Goal: Check status: Check status

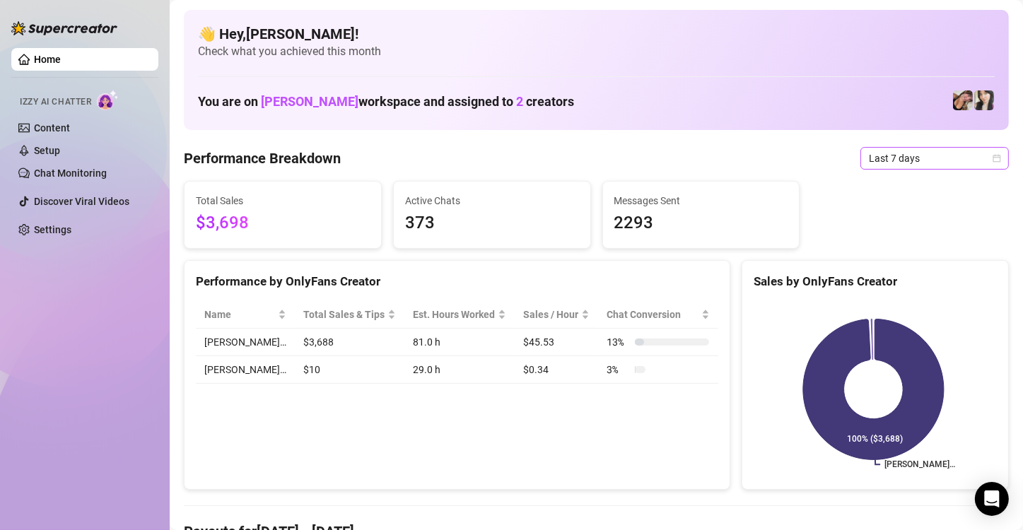
click at [885, 155] on span "Last 7 days" at bounding box center [935, 158] width 132 height 21
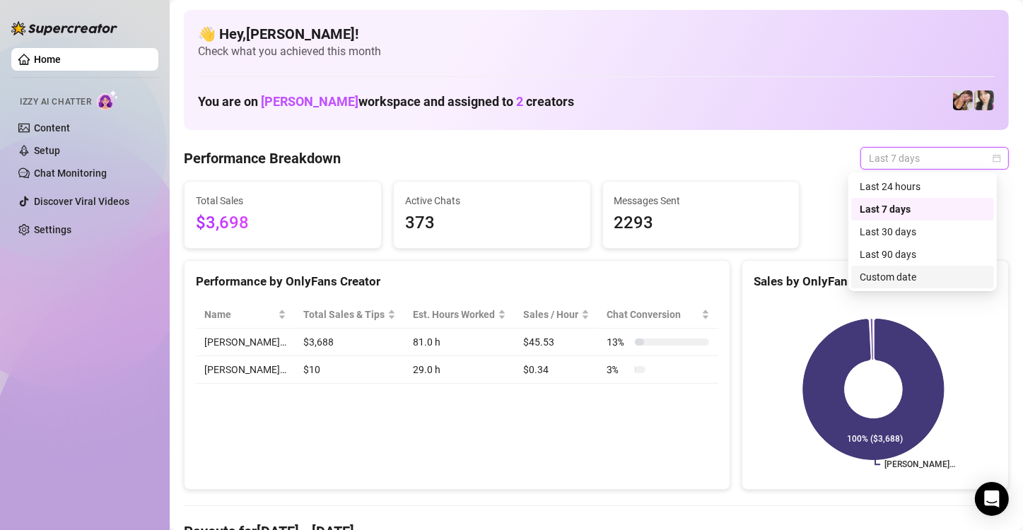
click at [910, 281] on div "Custom date" at bounding box center [923, 277] width 126 height 16
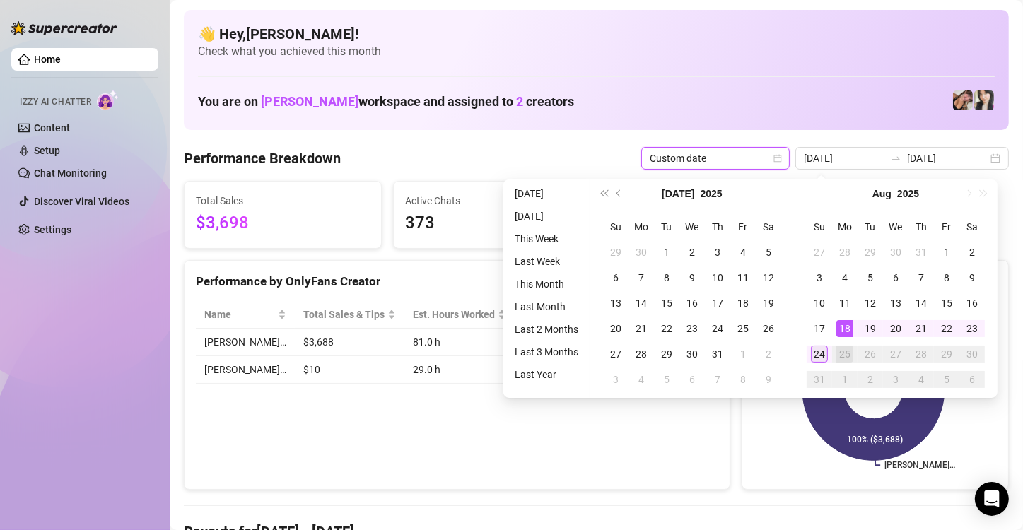
type input "[DATE]"
click at [823, 361] on div "24" at bounding box center [819, 354] width 17 height 17
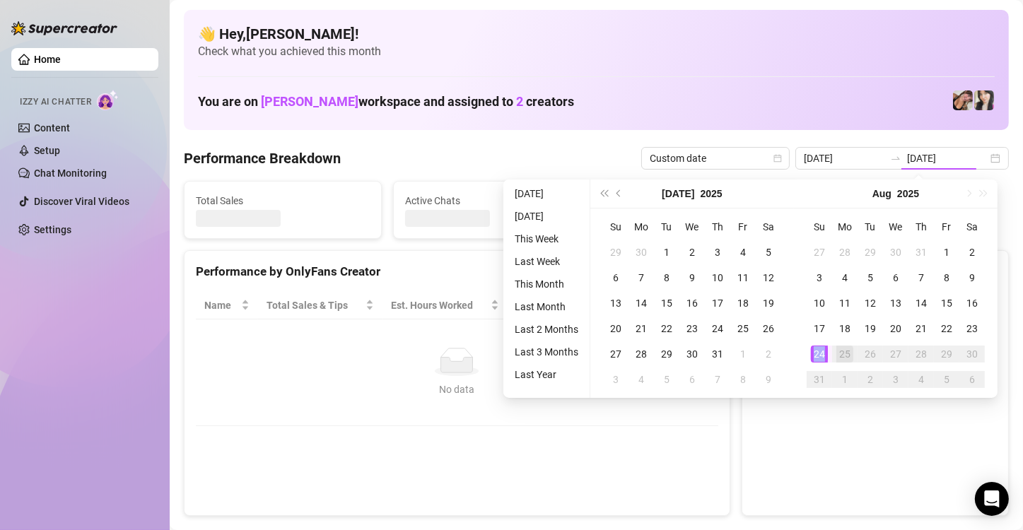
type input "[DATE]"
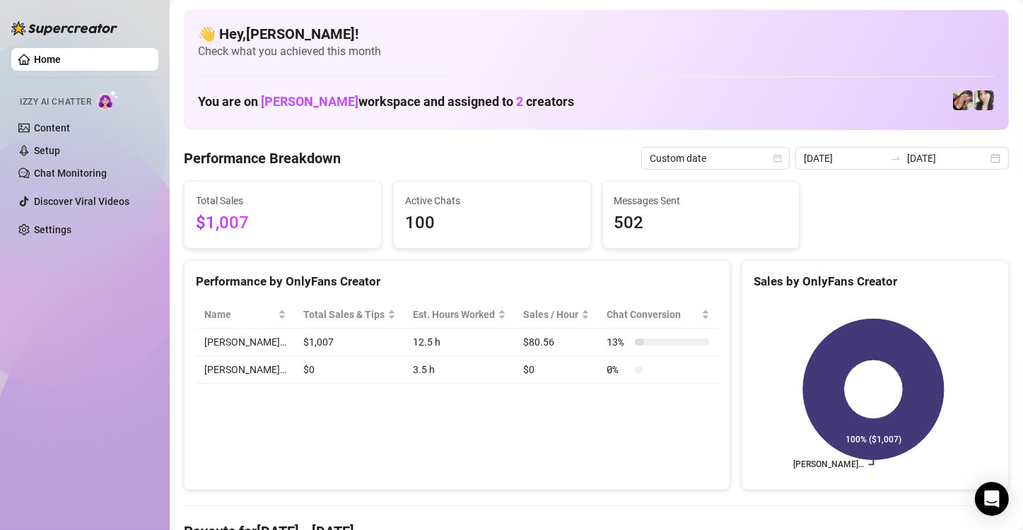
click at [469, 474] on div "Performance by OnlyFans Creator Name Total Sales & Tips Est. Hours Worked Sales…" at bounding box center [457, 375] width 547 height 231
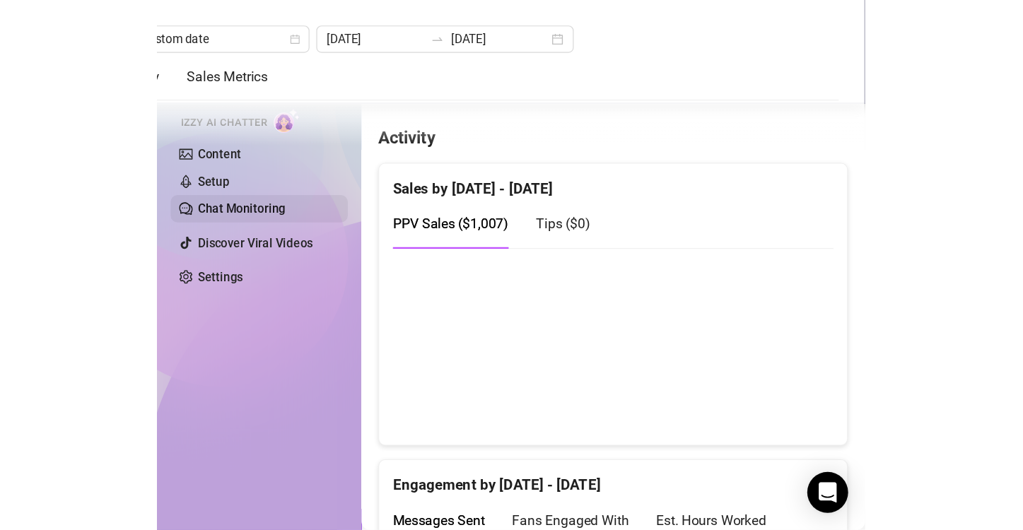
scroll to position [706, 0]
